Goal: Task Accomplishment & Management: Manage account settings

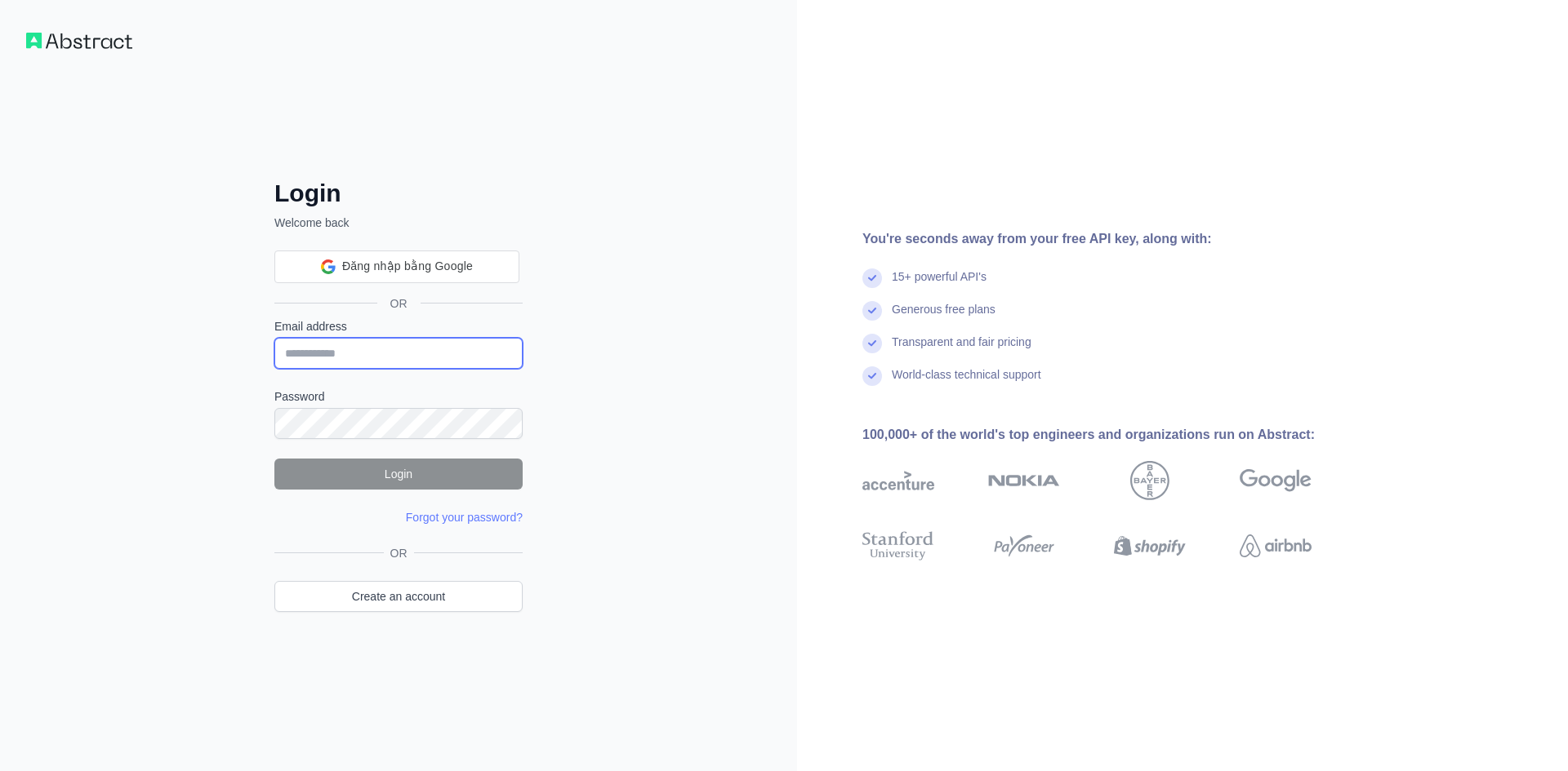
click at [335, 357] on input "Email address" at bounding box center [398, 354] width 249 height 31
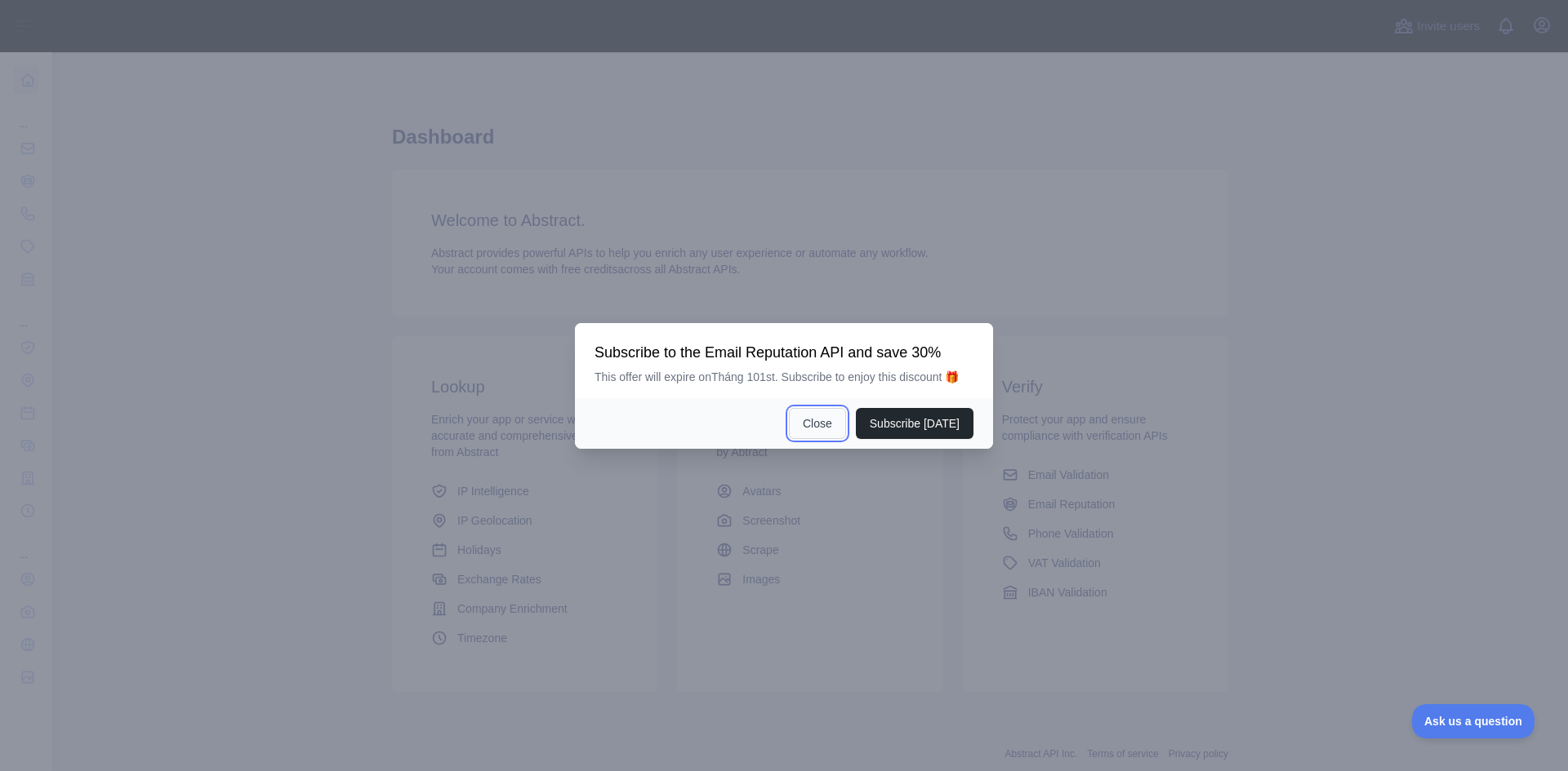
click at [830, 425] on button "Close" at bounding box center [817, 424] width 58 height 31
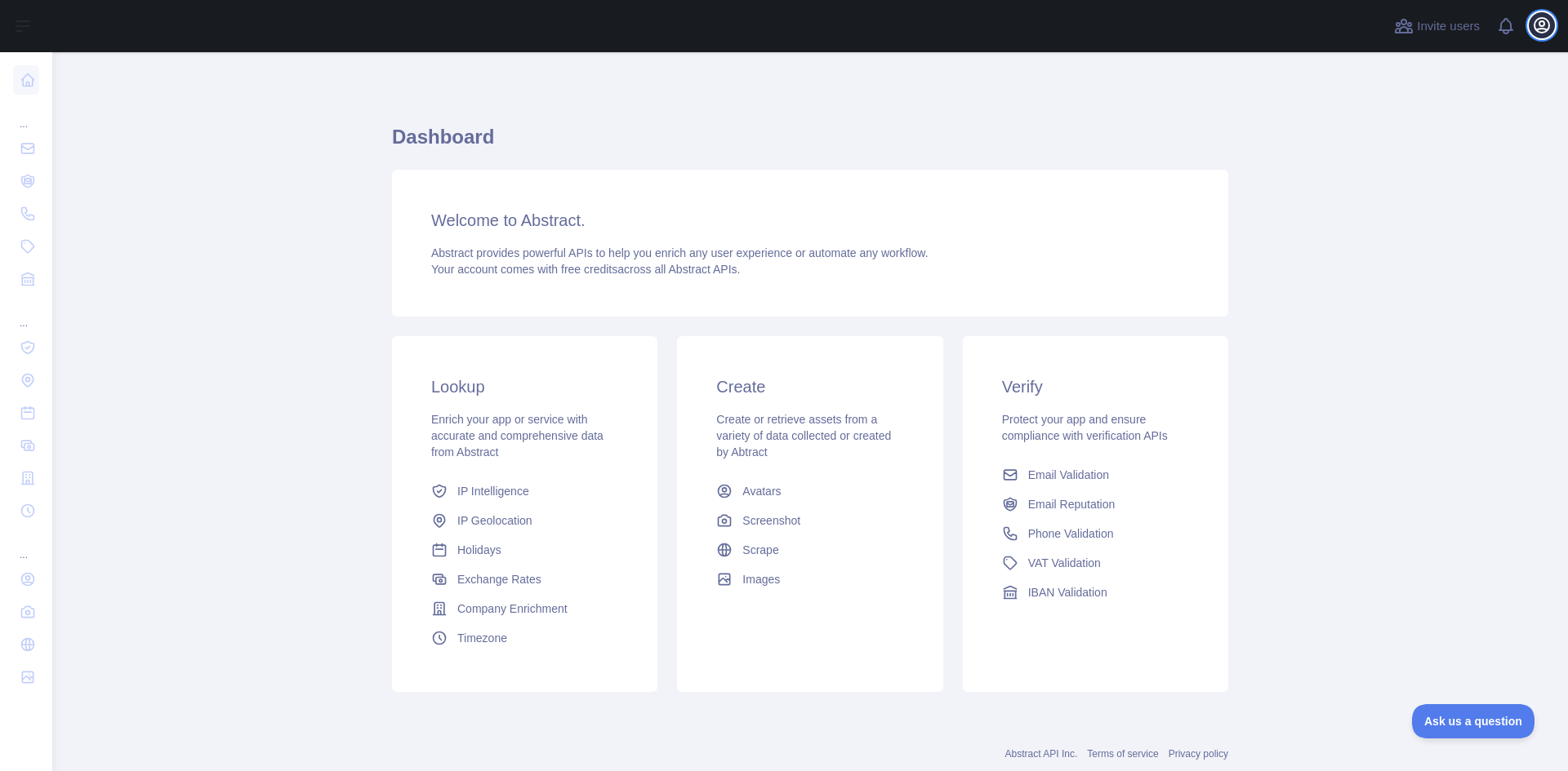
click at [1535, 25] on icon "button" at bounding box center [1541, 24] width 15 height 15
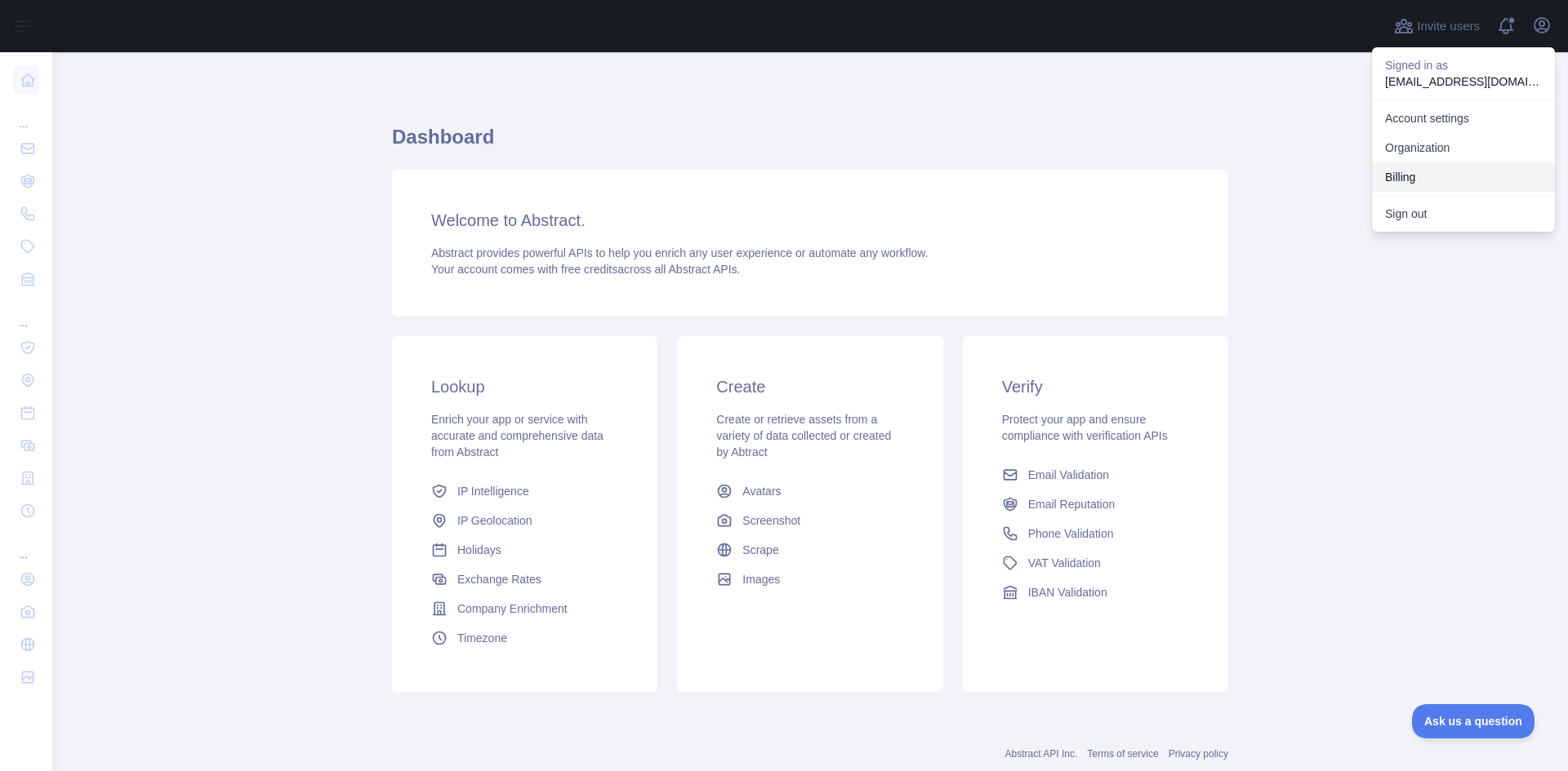
click at [1428, 173] on button "Billing" at bounding box center [1464, 177] width 183 height 29
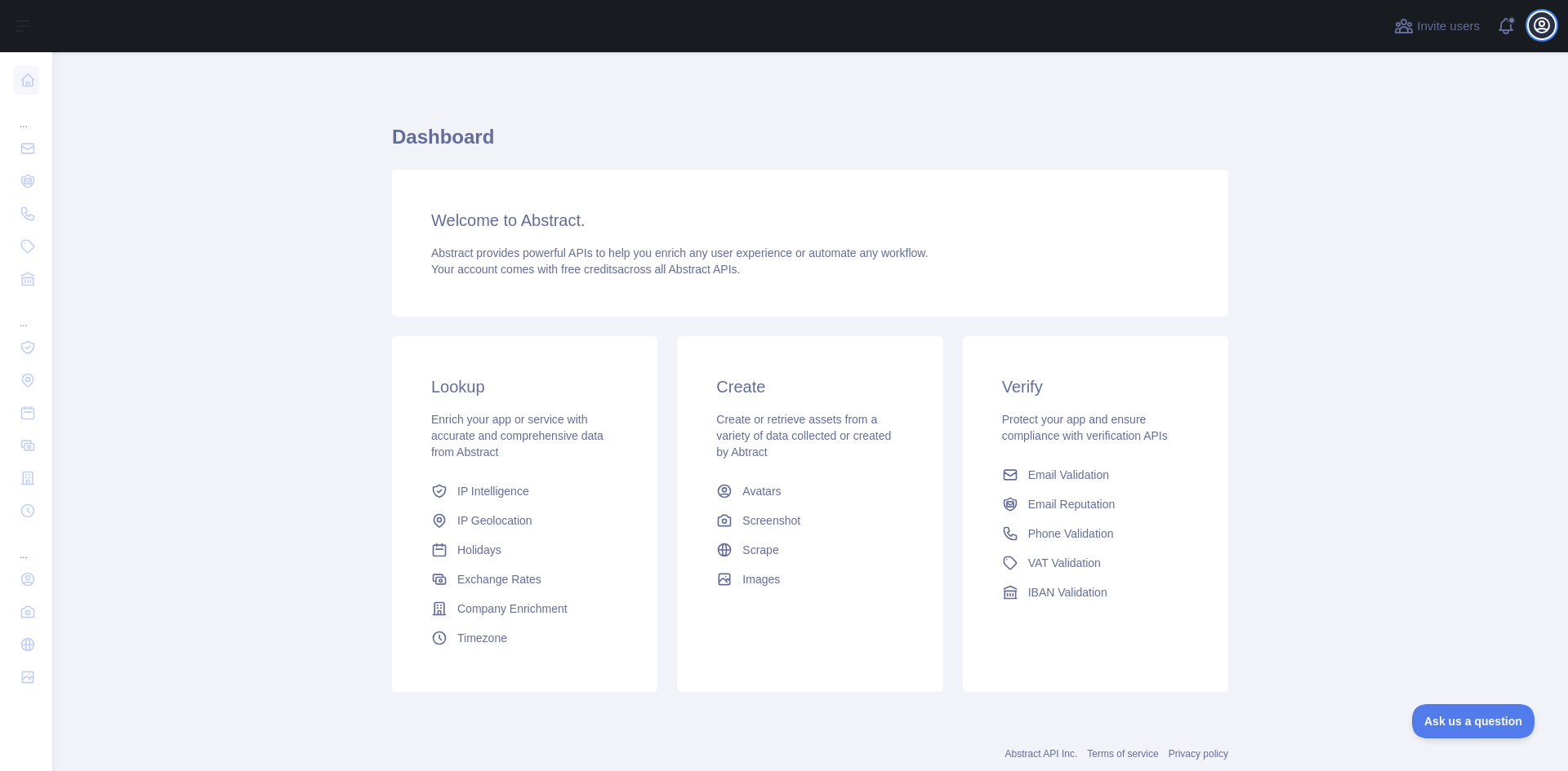
click at [1546, 19] on icon "button" at bounding box center [1541, 24] width 15 height 15
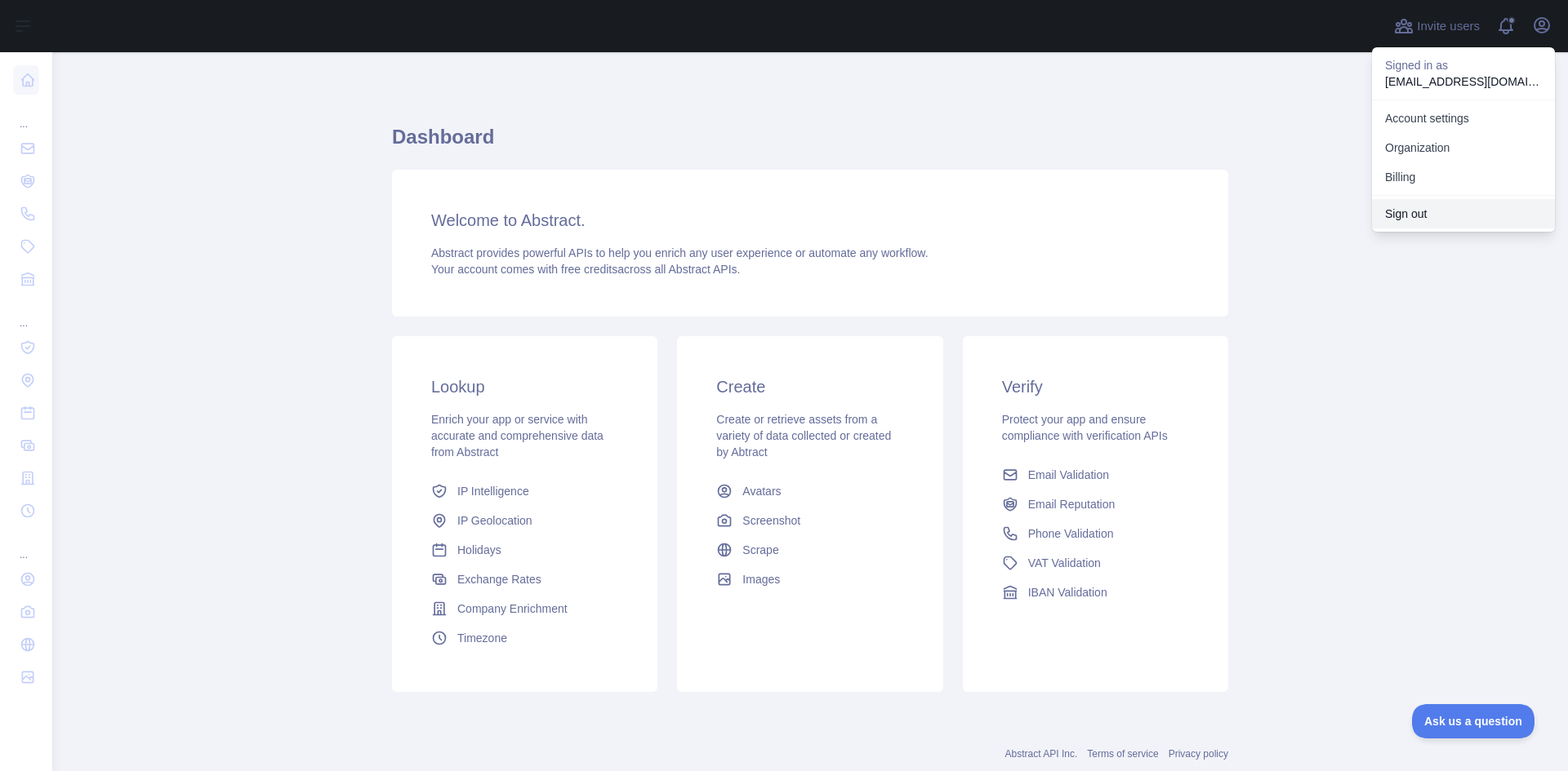
click at [1400, 216] on button "Sign out" at bounding box center [1464, 213] width 183 height 29
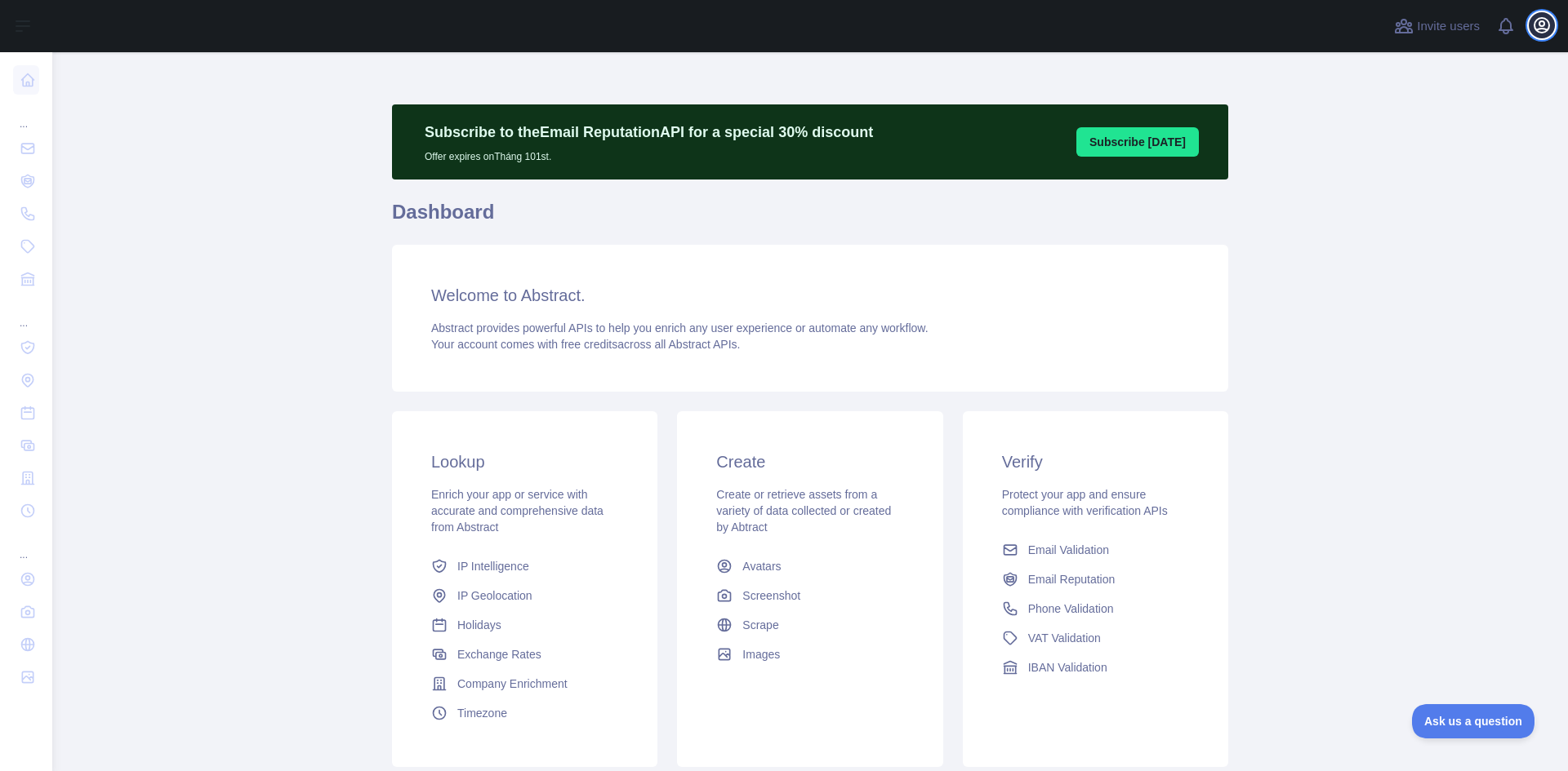
click at [1541, 28] on icon "button" at bounding box center [1541, 24] width 15 height 15
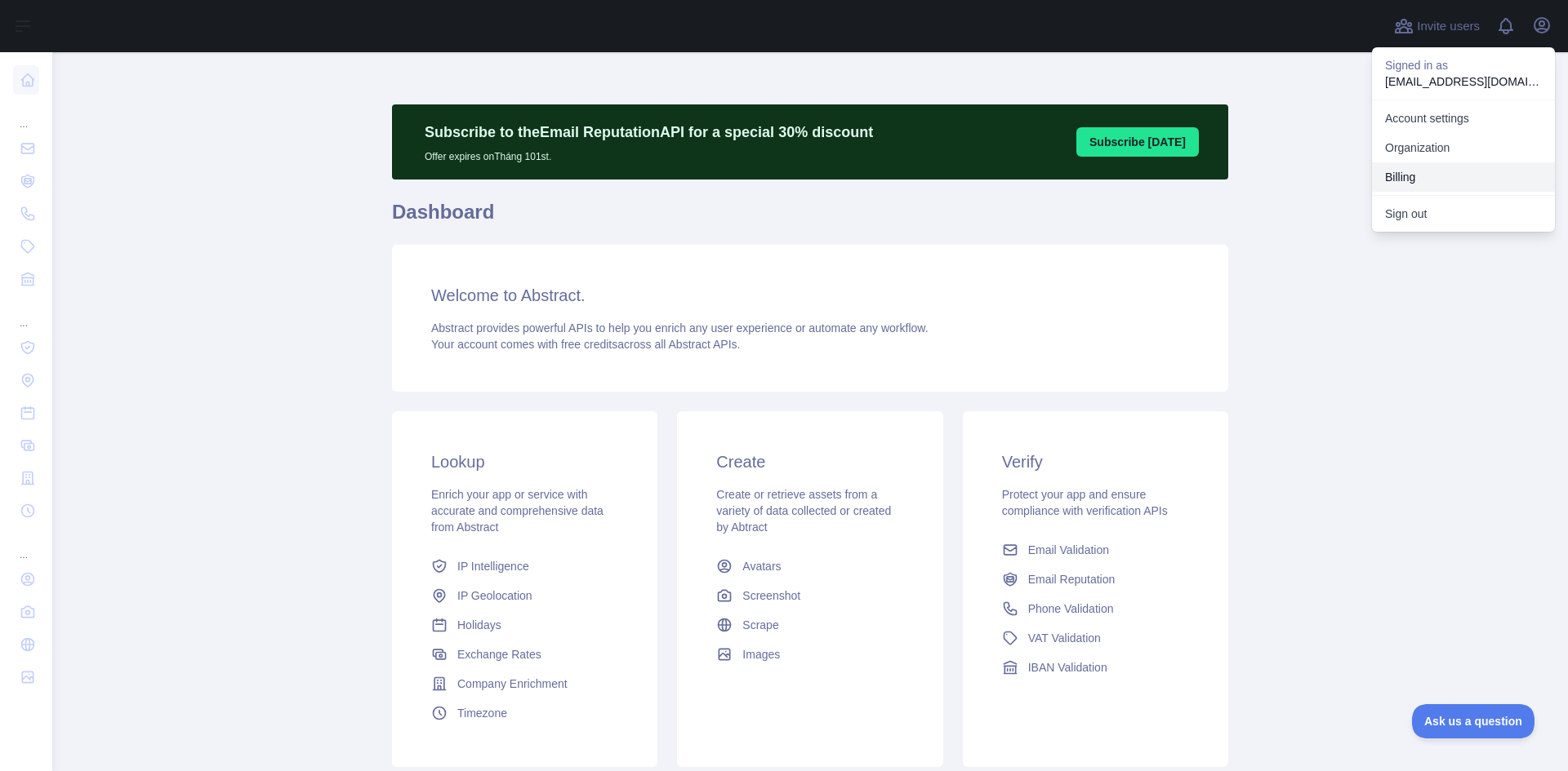
click at [1418, 175] on button "Billing" at bounding box center [1464, 177] width 183 height 29
